Goal: Task Accomplishment & Management: Manage account settings

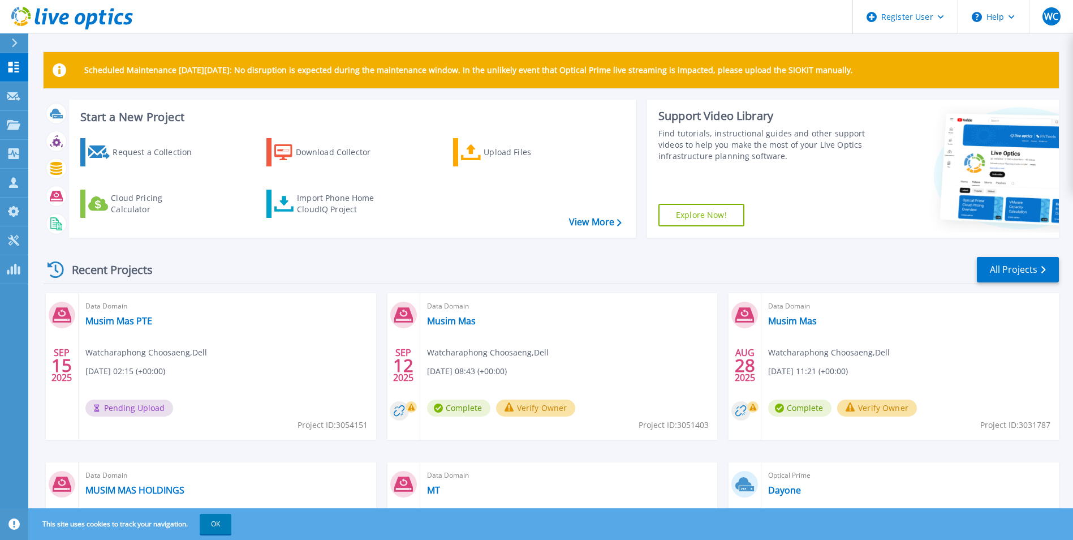
scroll to position [135, 0]
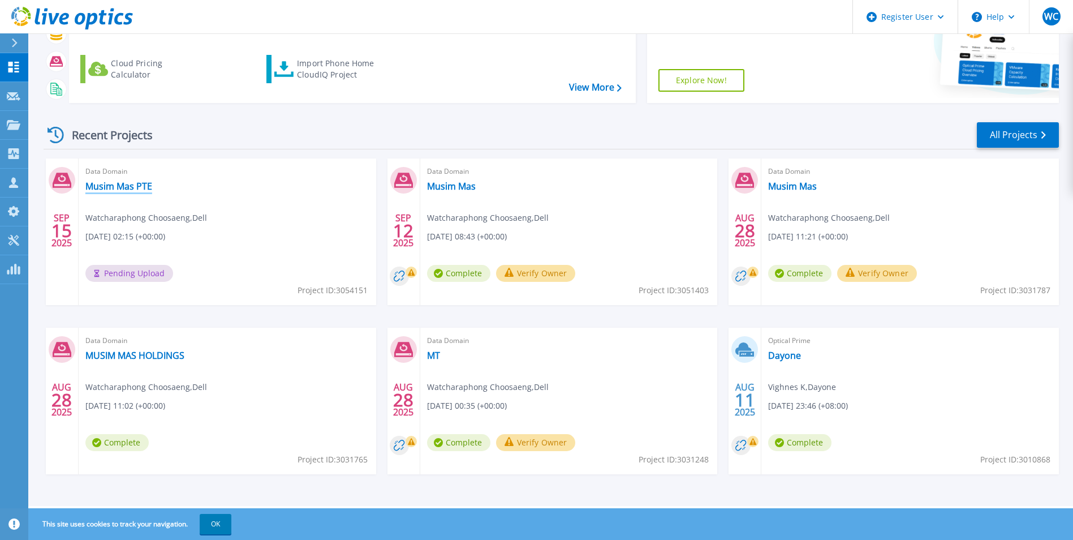
click at [135, 184] on link "Musim Mas PTE" at bounding box center [118, 186] width 67 height 11
click at [308, 234] on div "Data Domain Musim Mas PTE Watcharaphong Choosaeng , Dell [DATE] 02:15 (+00:00) …" at bounding box center [228, 231] width 298 height 147
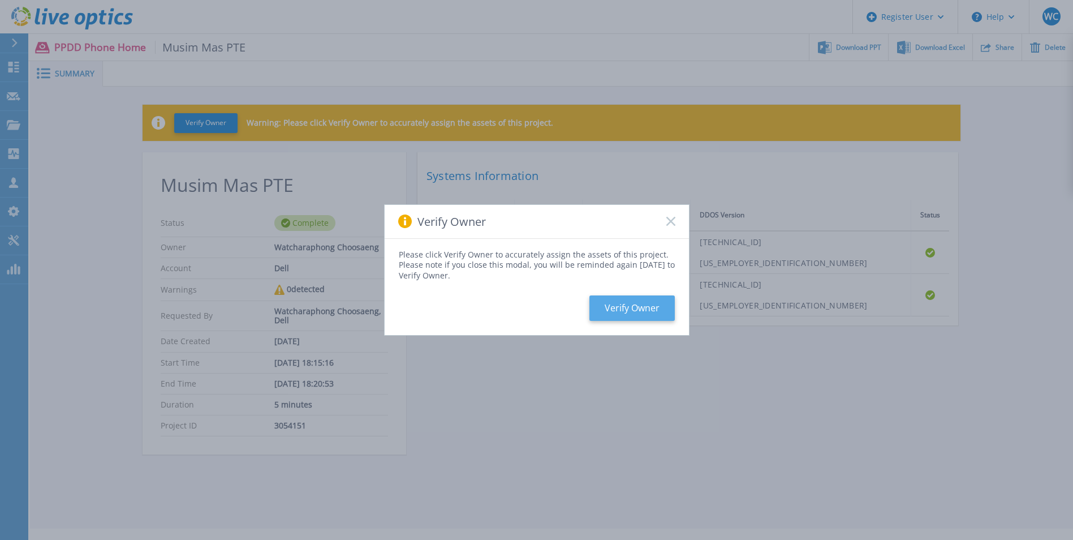
click at [643, 306] on button "Verify Owner" at bounding box center [632, 307] width 85 height 25
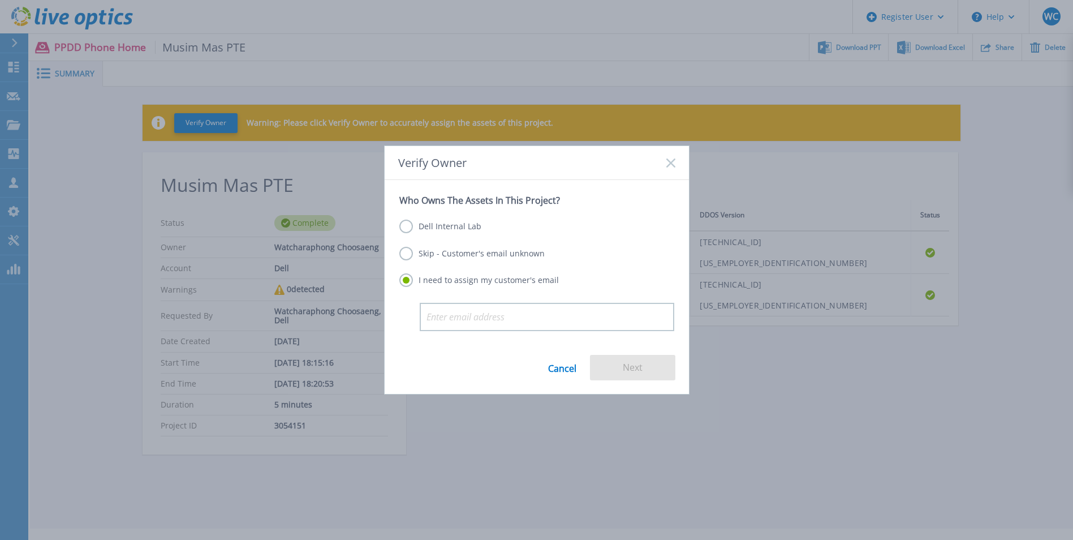
click at [465, 227] on label "Dell Internal Lab" at bounding box center [441, 227] width 82 height 14
click at [0, 0] on input "Dell Internal Lab" at bounding box center [0, 0] width 0 height 0
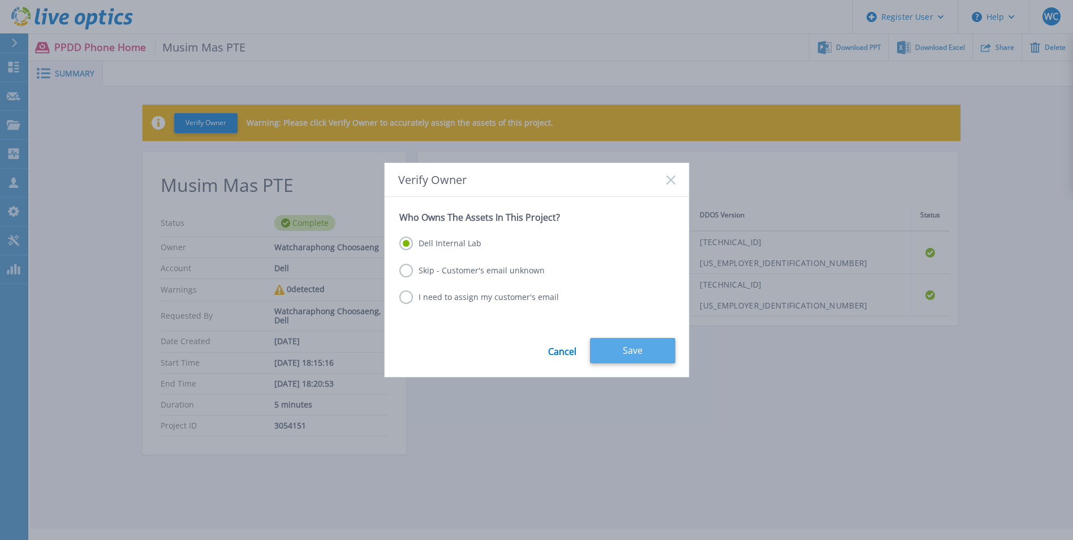
click at [644, 351] on button "Save" at bounding box center [632, 350] width 85 height 25
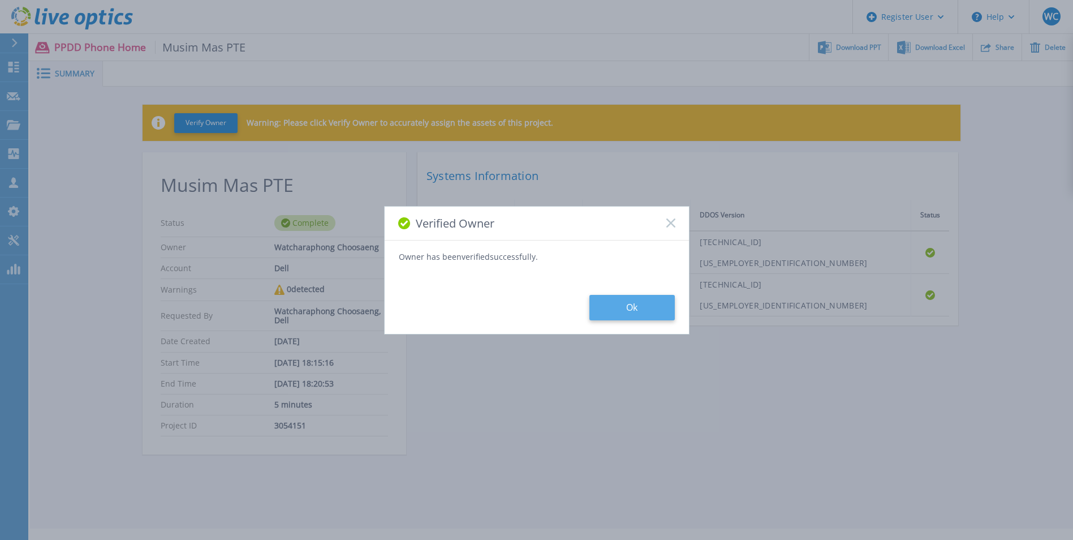
click at [611, 314] on button "Ok" at bounding box center [632, 307] width 85 height 25
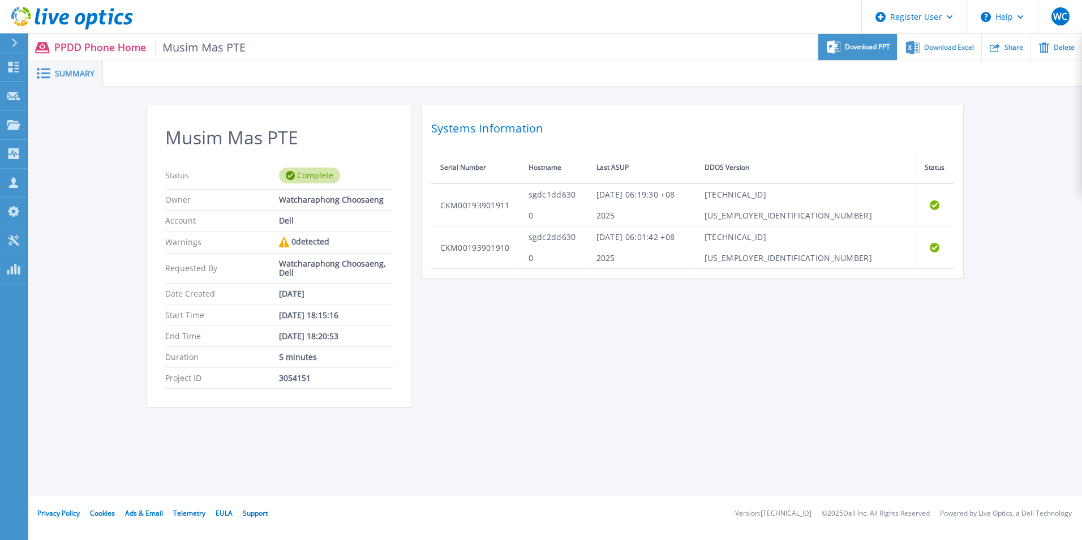
click at [852, 46] on span "Download PPT" at bounding box center [867, 47] width 45 height 7
